Goal: Check status: Check status

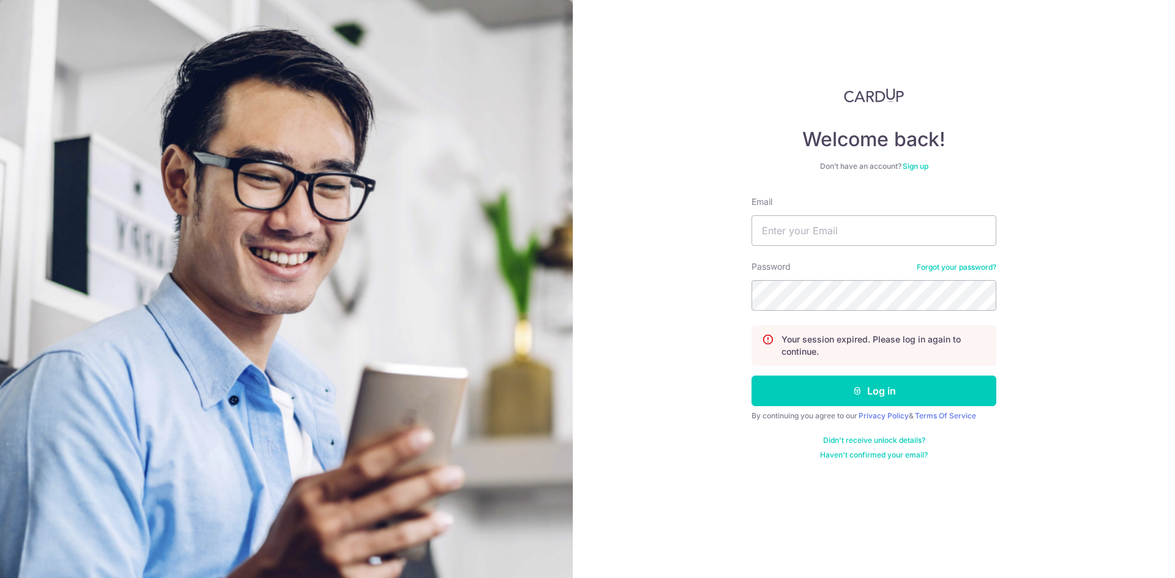
type input "[EMAIL_ADDRESS][DOMAIN_NAME]"
click at [751, 376] on button "Log in" at bounding box center [873, 391] width 245 height 31
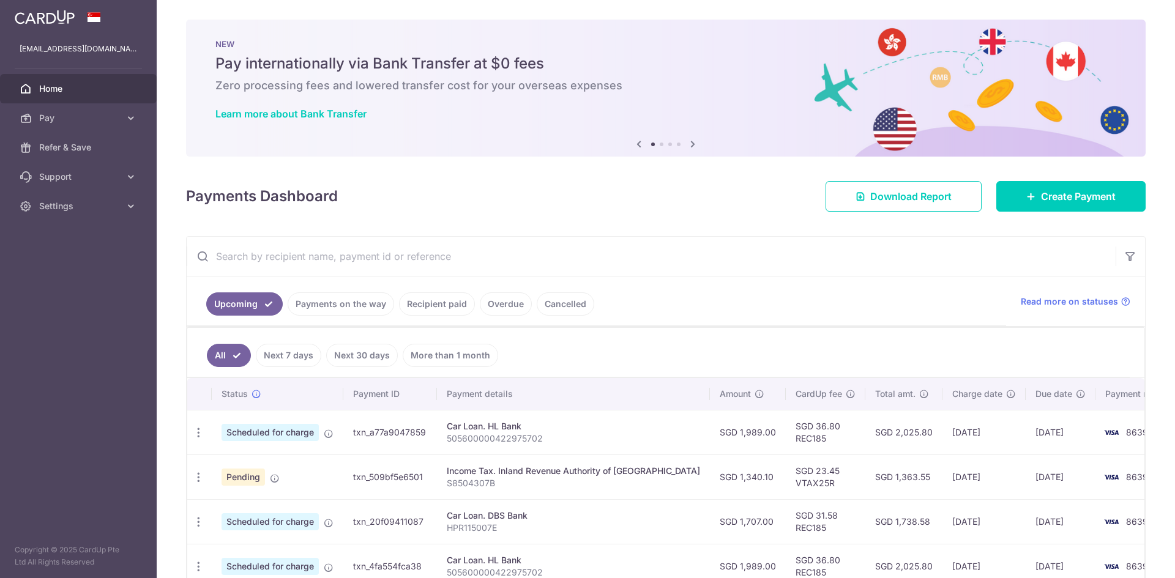
click at [363, 306] on link "Payments on the way" at bounding box center [341, 303] width 106 height 23
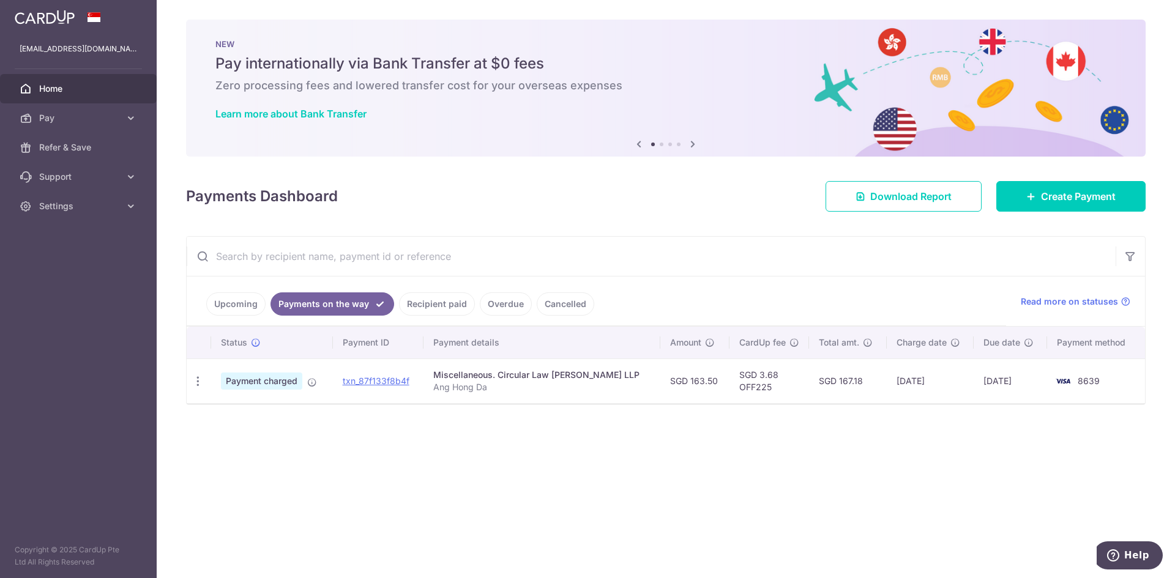
click at [443, 303] on link "Recipient paid" at bounding box center [437, 303] width 76 height 23
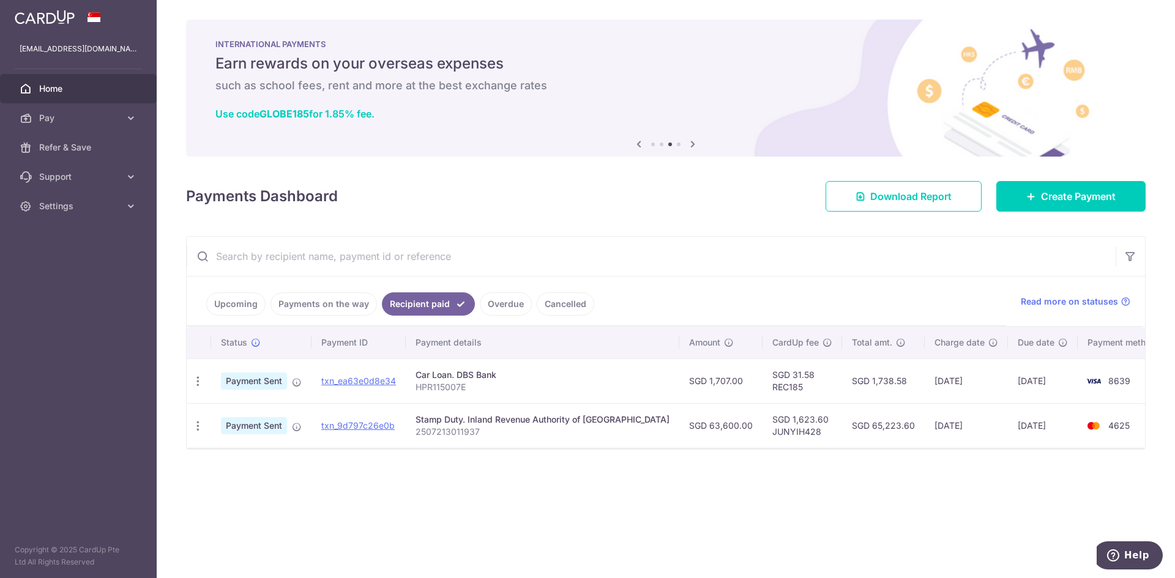
click at [500, 308] on link "Overdue" at bounding box center [506, 303] width 52 height 23
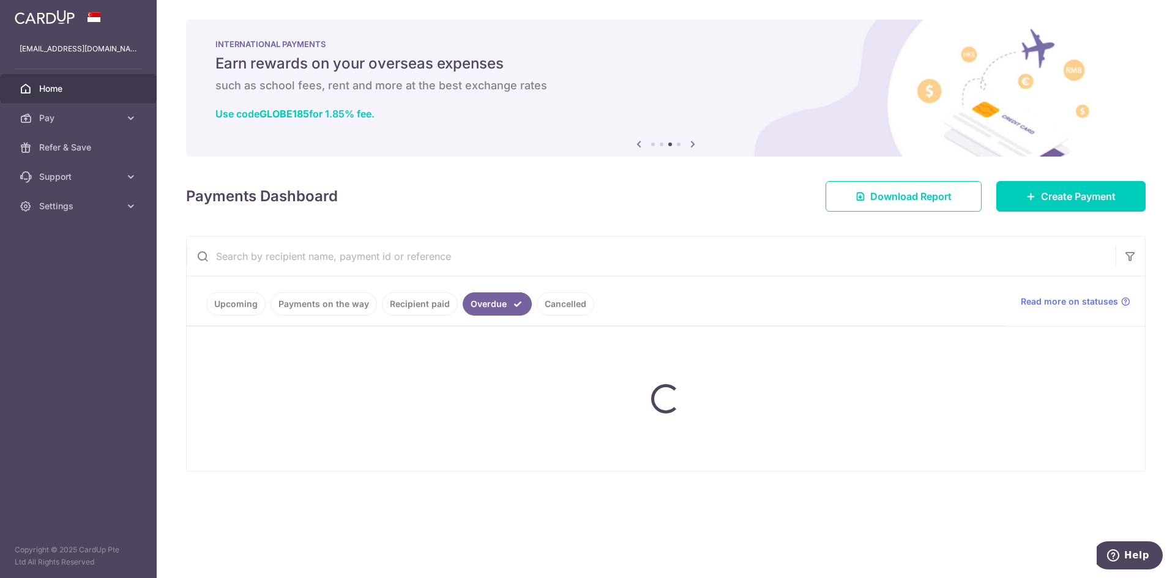
click at [563, 310] on ul "Upcoming Payments on the way Recipient paid Overdue Cancelled" at bounding box center [596, 302] width 819 height 50
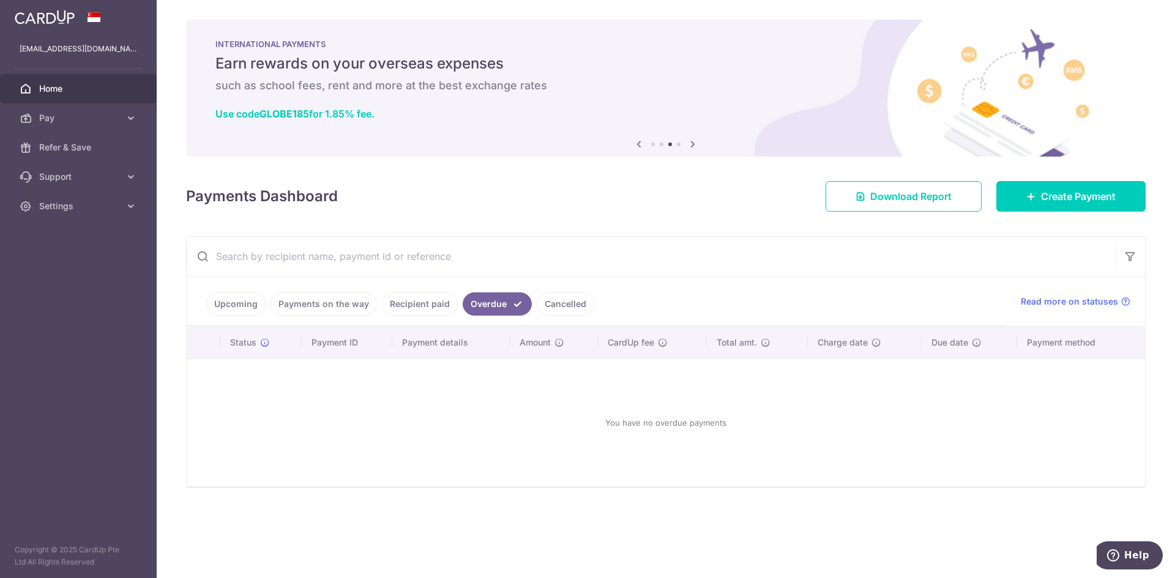
click at [564, 304] on link "Cancelled" at bounding box center [566, 303] width 58 height 23
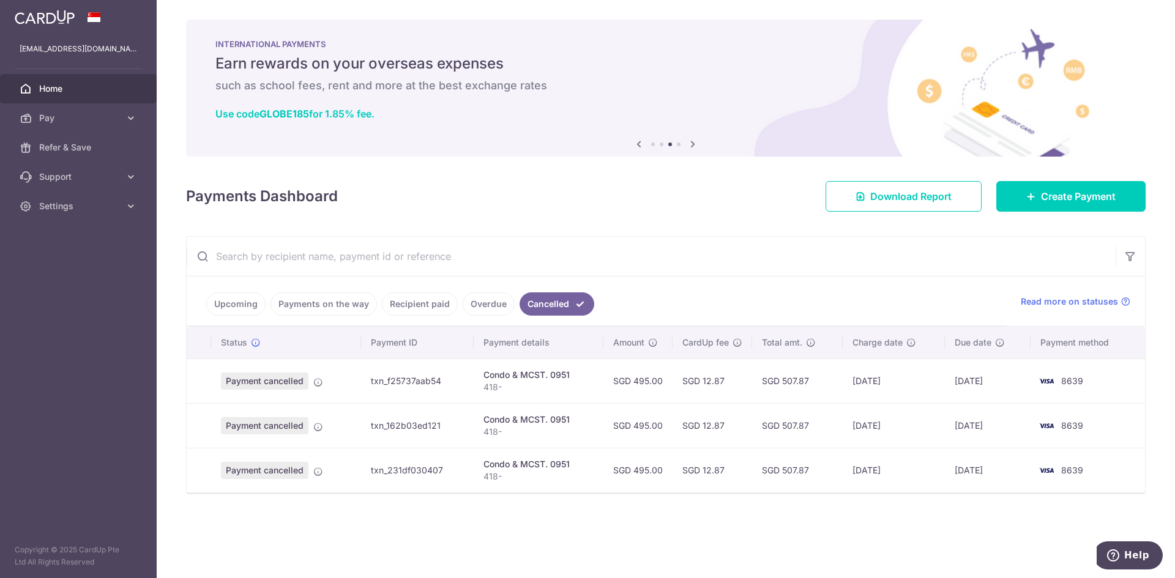
click at [328, 300] on link "Payments on the way" at bounding box center [323, 303] width 106 height 23
